Goal: Transaction & Acquisition: Purchase product/service

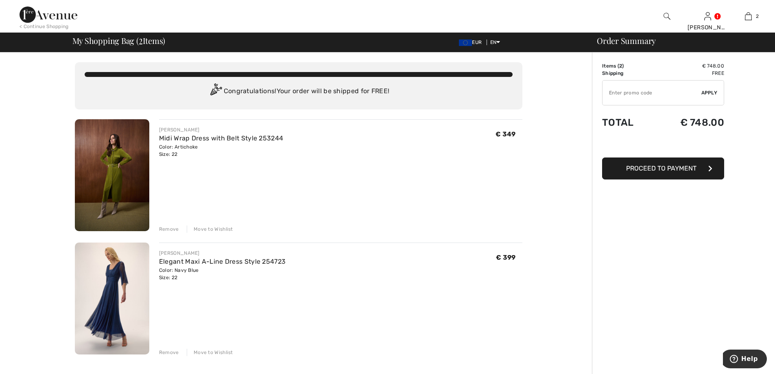
click at [650, 173] on button "Proceed to Payment" at bounding box center [663, 168] width 122 height 22
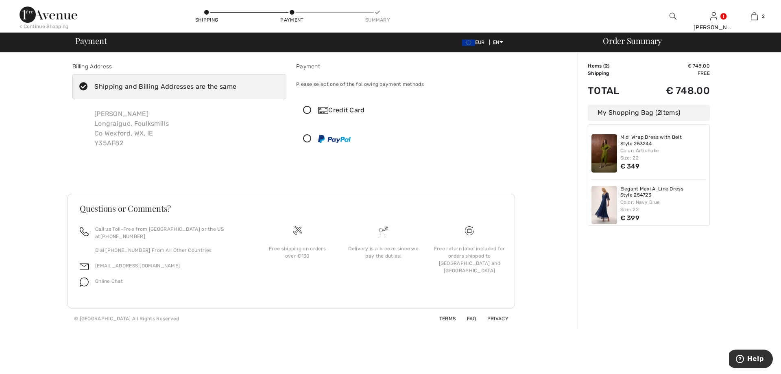
click at [305, 109] on icon at bounding box center [308, 110] width 22 height 9
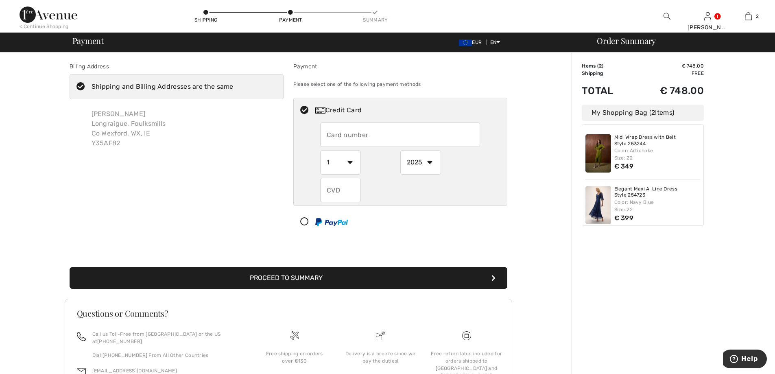
click at [336, 140] on input "text" at bounding box center [400, 134] width 160 height 24
type input "5354564624107310"
click at [427, 161] on select "2025 2026 2027 2028 2029 2030 2031 2032 2033 2034 2035" at bounding box center [420, 162] width 41 height 24
select select "2030"
click at [400, 150] on select "2025 2026 2027 2028 2029 2030 2031 2032 2033 2034 2035" at bounding box center [420, 162] width 41 height 24
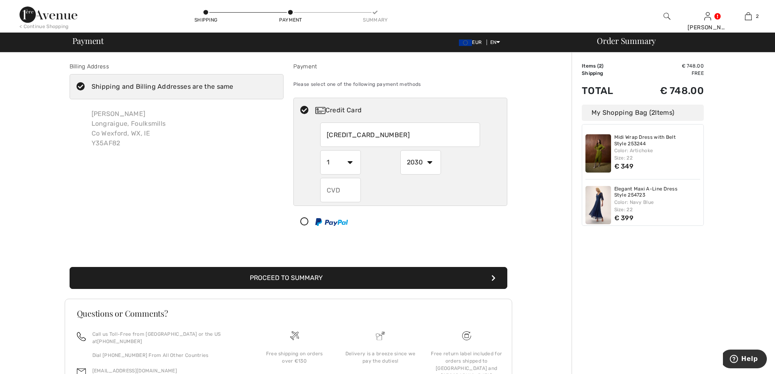
click at [339, 189] on input "text" at bounding box center [340, 190] width 41 height 24
type input "827"
click at [282, 278] on button "Proceed to Summary" at bounding box center [289, 278] width 438 height 22
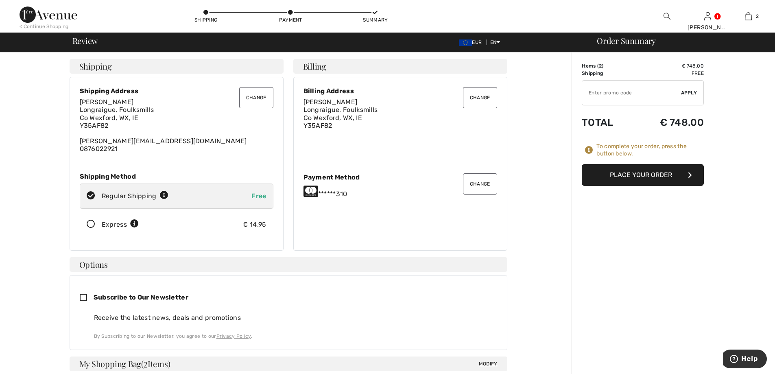
click at [627, 174] on button "Place Your Order" at bounding box center [643, 175] width 122 height 22
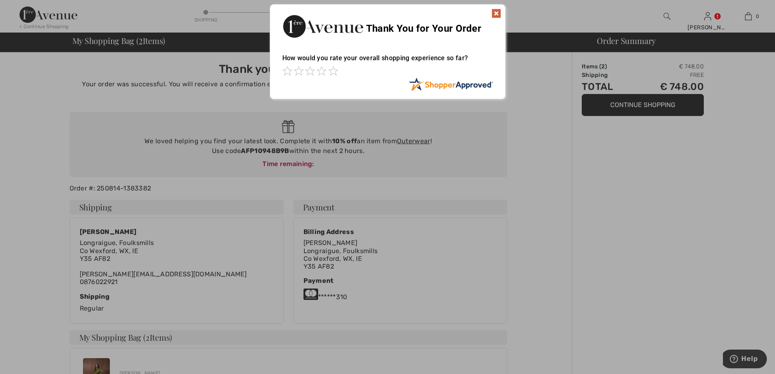
click at [624, 216] on div at bounding box center [387, 187] width 775 height 374
click at [753, 93] on div "Sorry! Something went wrong. Close Thank You for Your Order How would you rate …" at bounding box center [387, 51] width 775 height 103
click at [494, 11] on img at bounding box center [496, 14] width 10 height 10
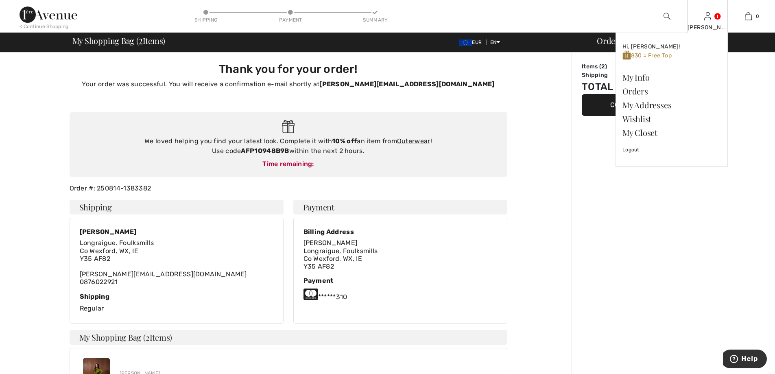
click at [716, 23] on div "Marie Hi, Marie! 830 = Free Top My Info Orders My Addresses Wishlist My Closet …" at bounding box center [707, 16] width 41 height 33
click at [633, 119] on link "Wishlist" at bounding box center [671, 119] width 98 height 14
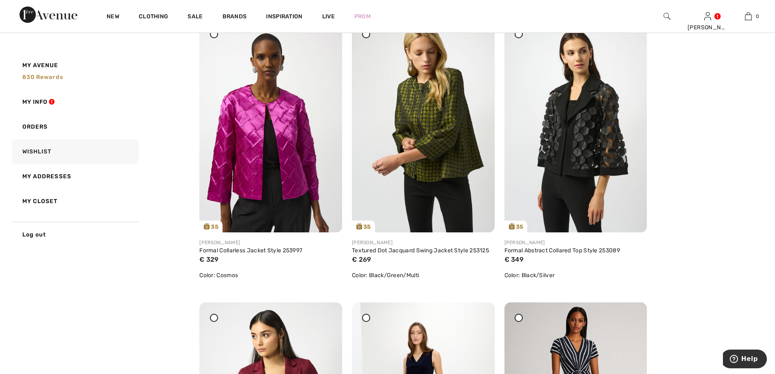
scroll to position [895, 0]
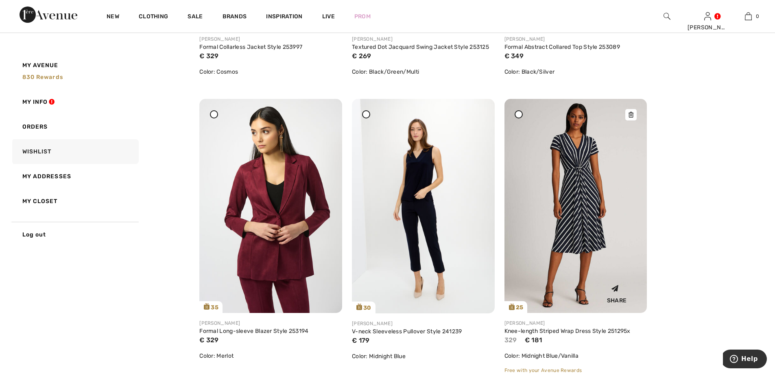
click at [628, 115] on div at bounding box center [630, 114] width 11 height 11
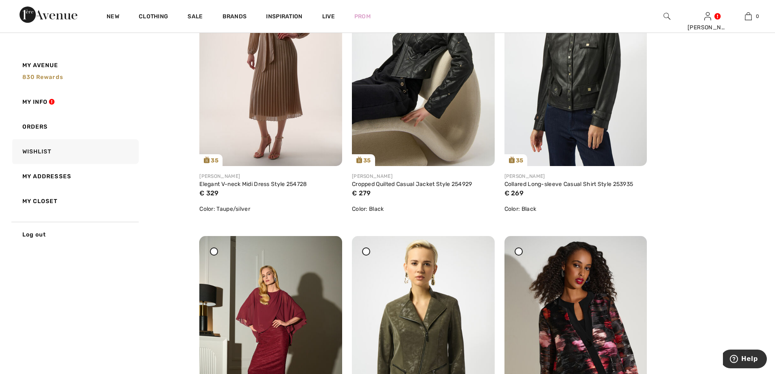
scroll to position [81, 0]
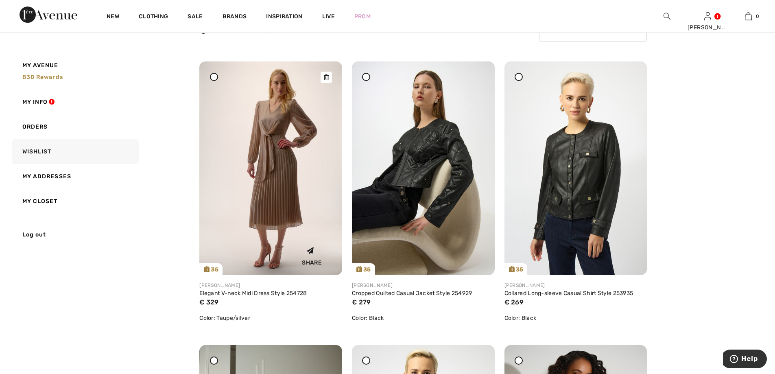
click at [267, 135] on img at bounding box center [270, 168] width 143 height 214
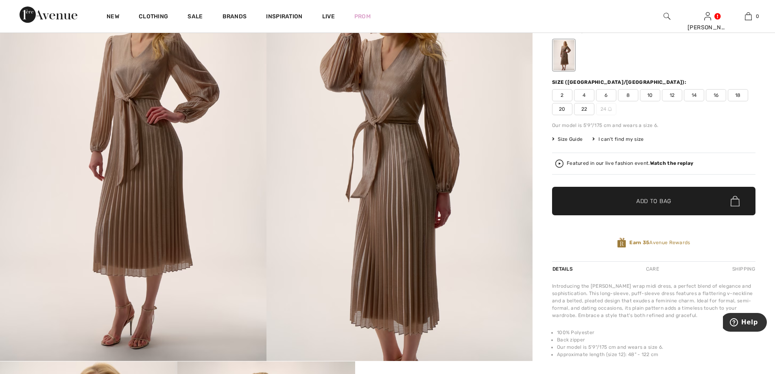
scroll to position [81, 0]
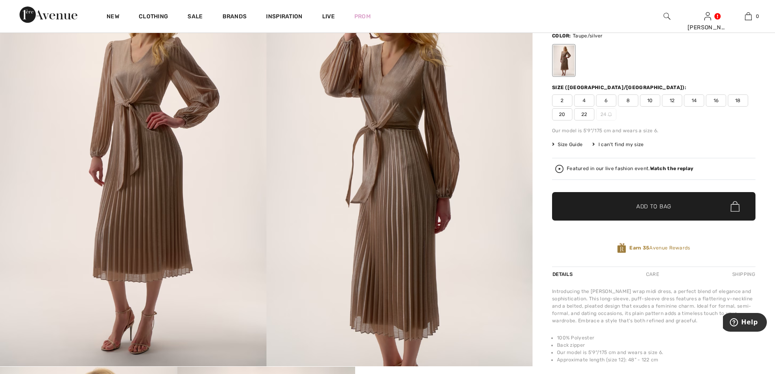
click at [584, 114] on span "22" at bounding box center [584, 114] width 20 height 12
click at [649, 205] on span "Add to Bag" at bounding box center [653, 206] width 35 height 9
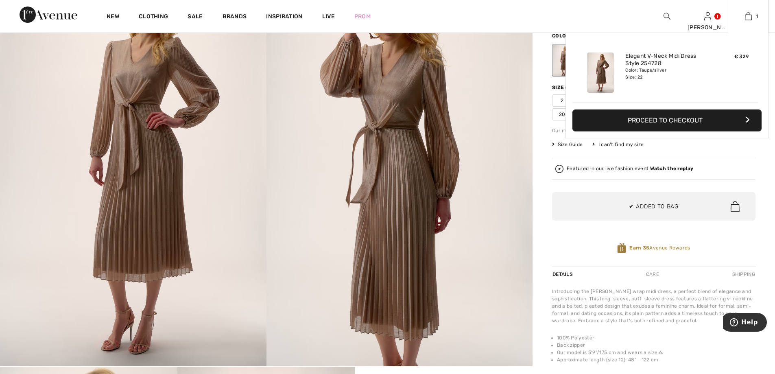
click at [647, 118] on button "Proceed to Checkout" at bounding box center [666, 120] width 189 height 22
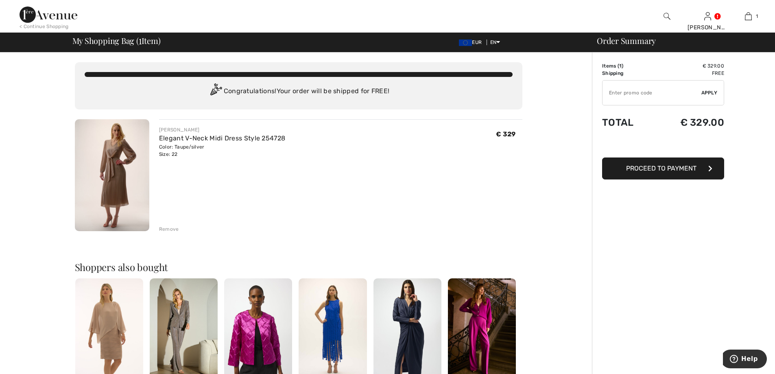
click at [652, 170] on span "Proceed to Payment" at bounding box center [661, 168] width 70 height 8
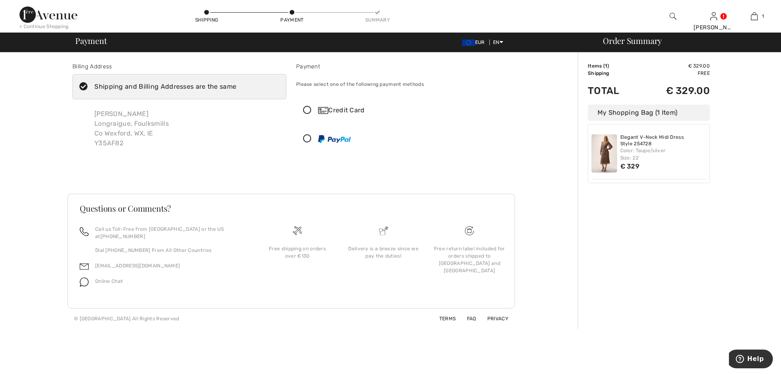
click at [307, 110] on icon at bounding box center [308, 110] width 22 height 9
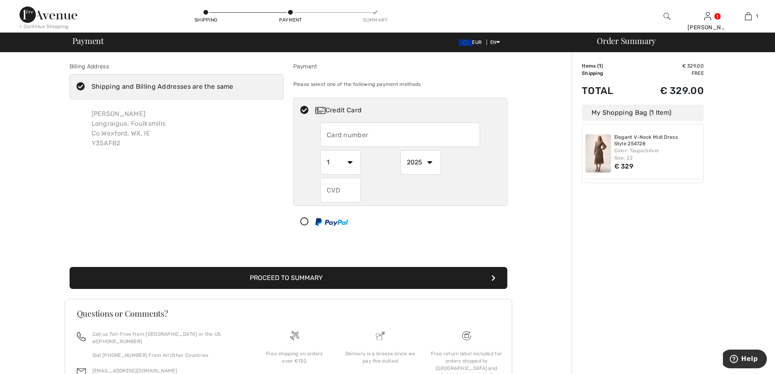
click at [334, 134] on input "text" at bounding box center [400, 134] width 160 height 24
type input "5354564624107310"
click at [430, 162] on select "2025 2026 2027 2028 2029 2030 2031 2032 2033 2034 2035" at bounding box center [420, 162] width 41 height 24
select select "2030"
click at [400, 150] on select "2025 2026 2027 2028 2029 2030 2031 2032 2033 2034 2035" at bounding box center [420, 162] width 41 height 24
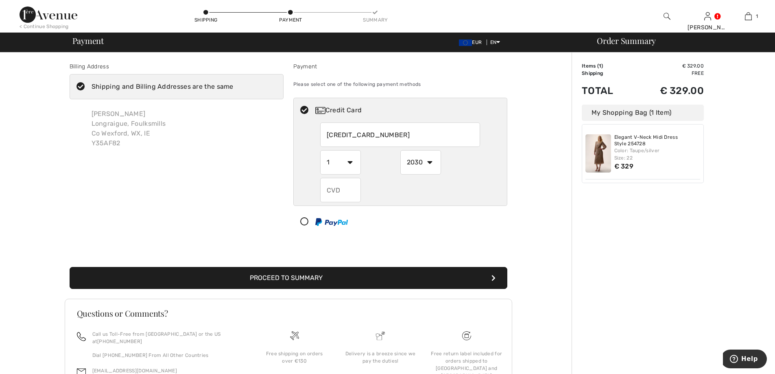
click at [342, 195] on input "text" at bounding box center [340, 190] width 41 height 24
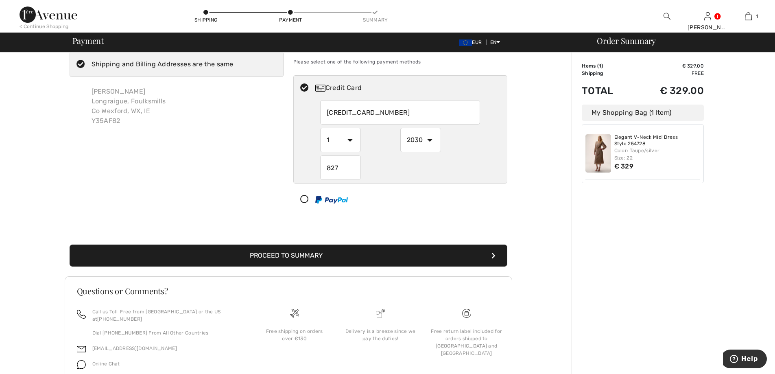
scroll to position [41, 0]
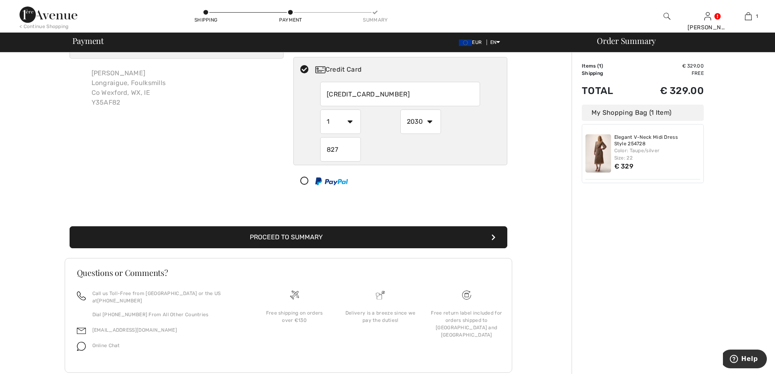
type input "827"
click at [297, 237] on button "Proceed to Summary" at bounding box center [289, 237] width 438 height 22
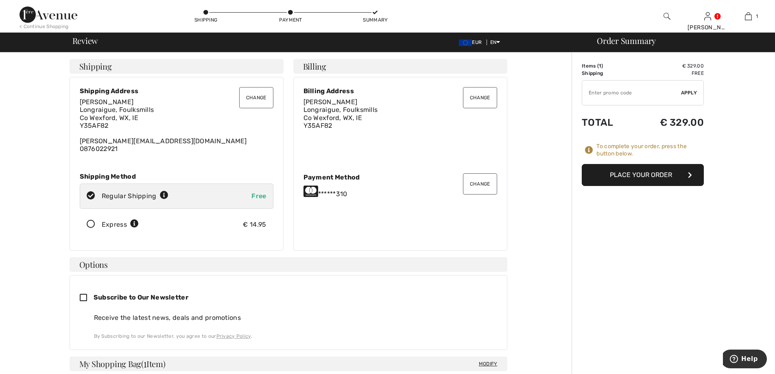
click at [627, 173] on button "Place Your Order" at bounding box center [643, 175] width 122 height 22
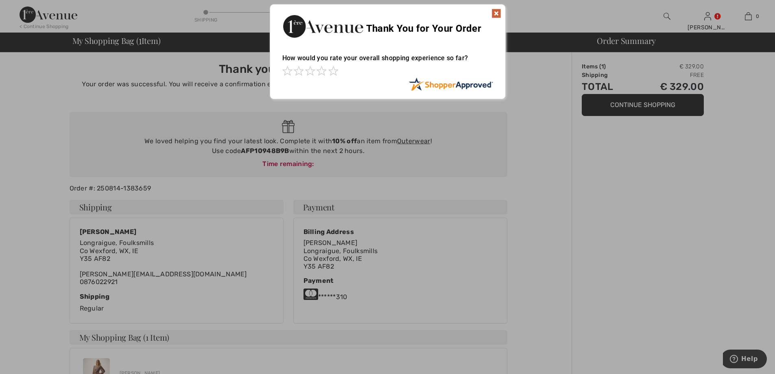
click at [497, 13] on img at bounding box center [496, 14] width 10 height 10
